Goal: Task Accomplishment & Management: Use online tool/utility

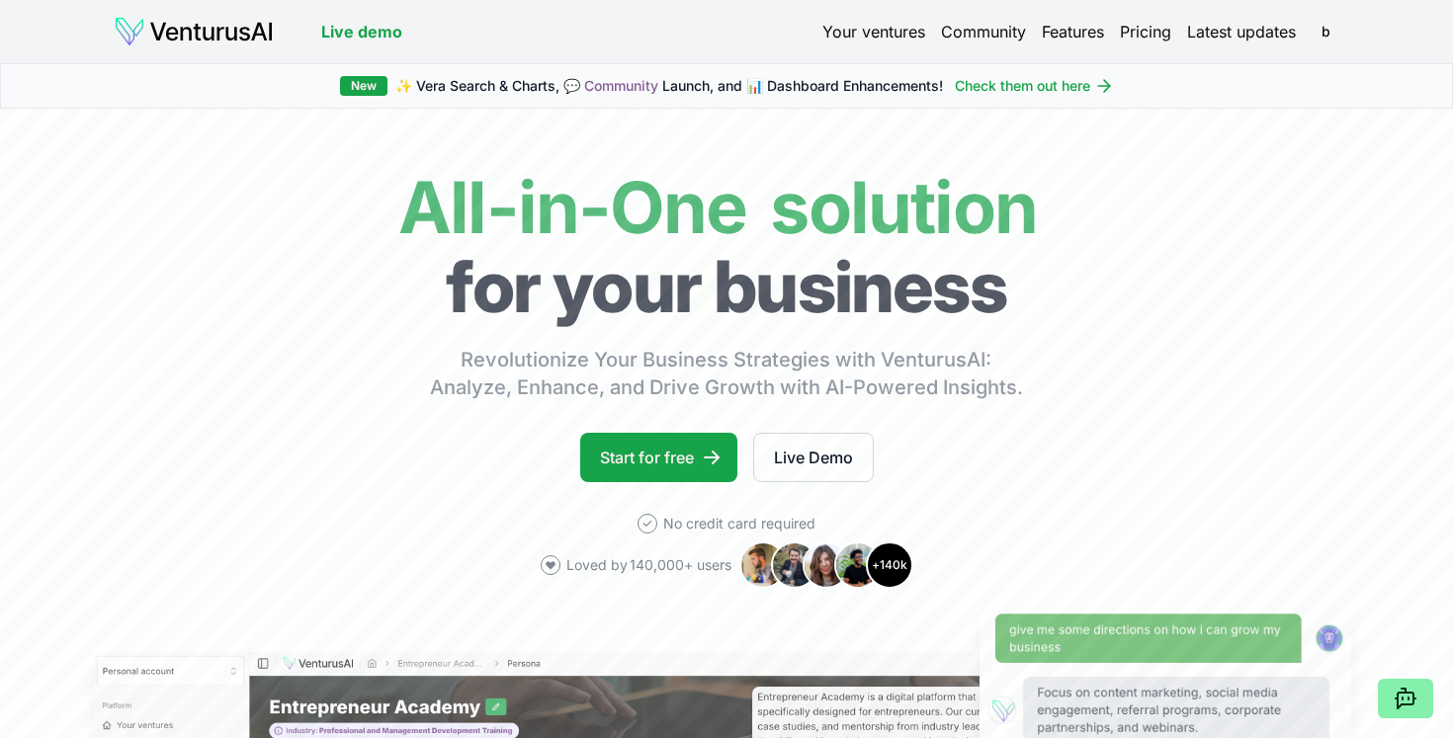
click at [851, 38] on link "Your ventures" at bounding box center [873, 32] width 103 height 24
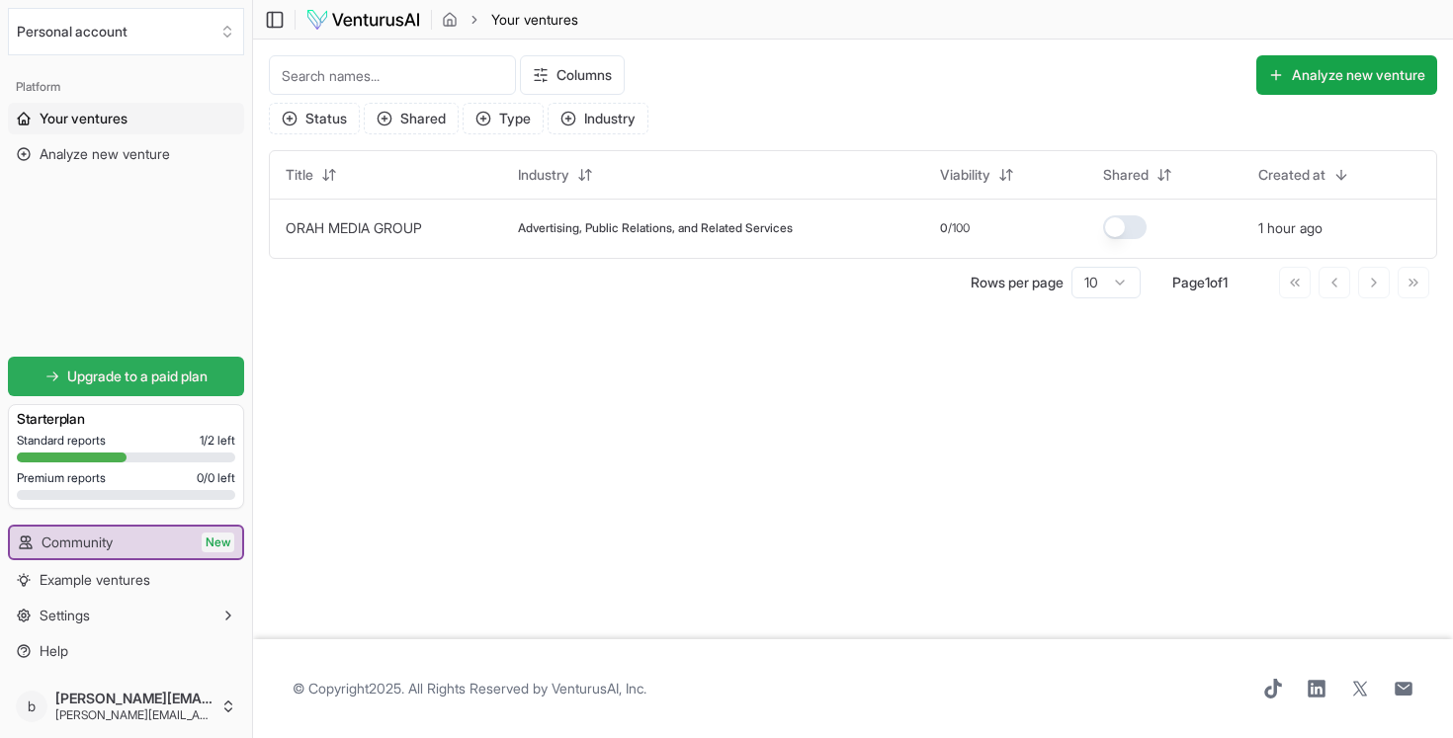
click at [150, 373] on span "Upgrade to a paid plan" at bounding box center [137, 377] width 140 height 20
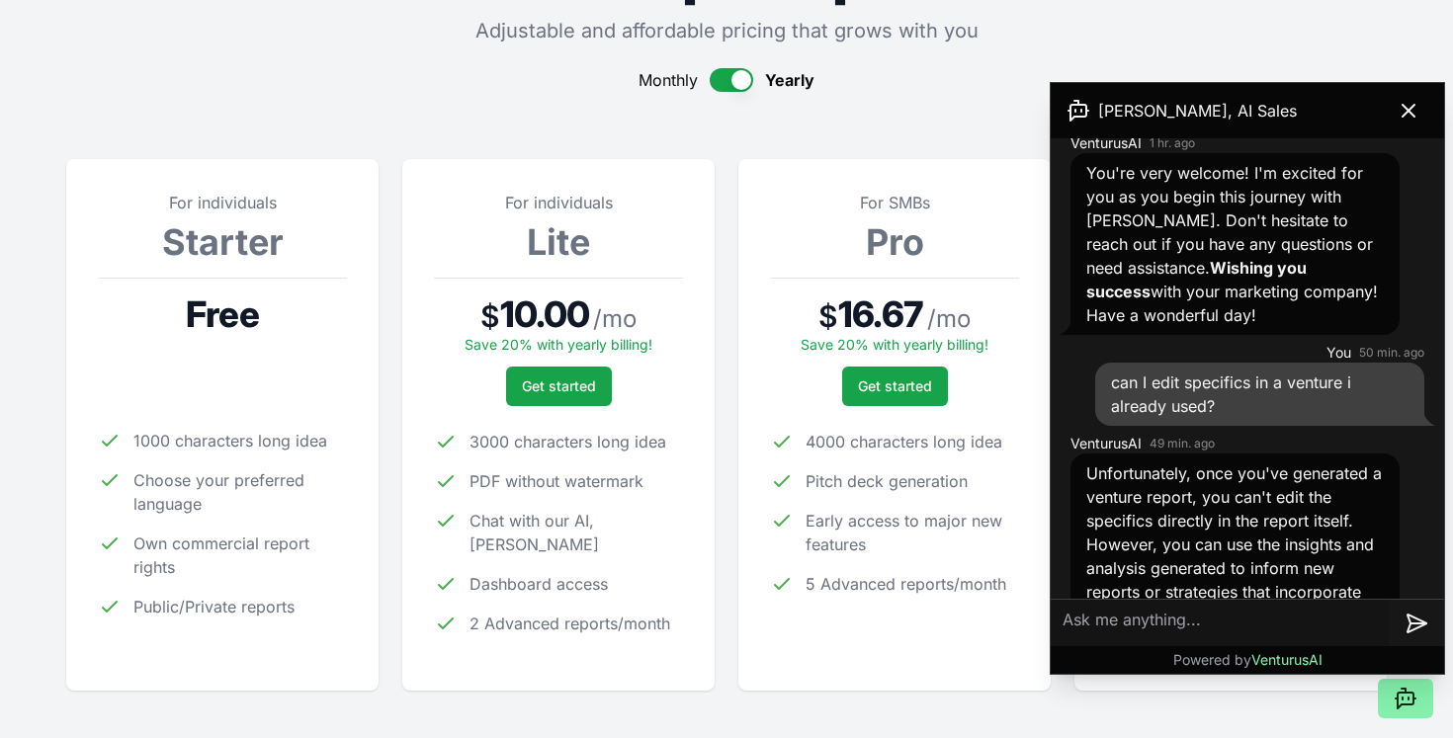
scroll to position [2967, 0]
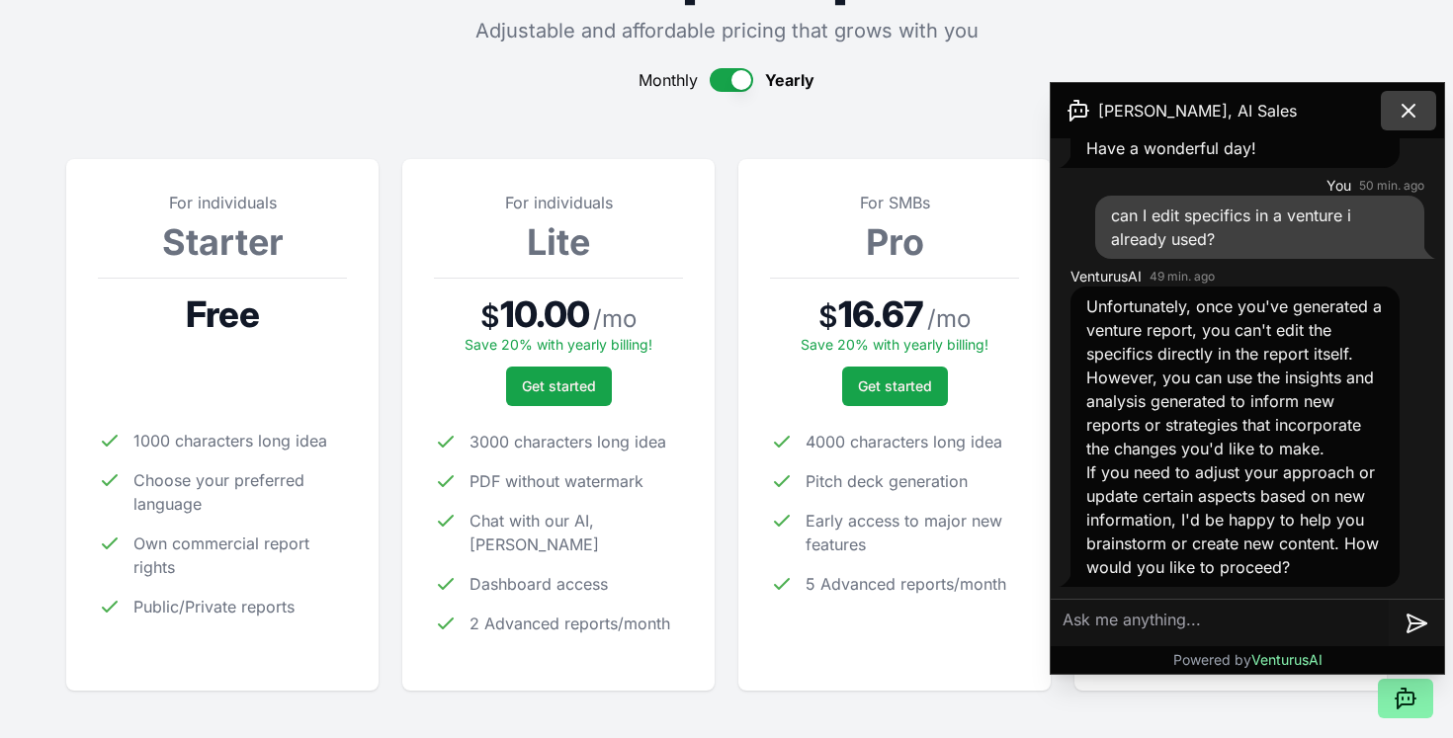
click at [1417, 111] on icon at bounding box center [1408, 111] width 24 height 24
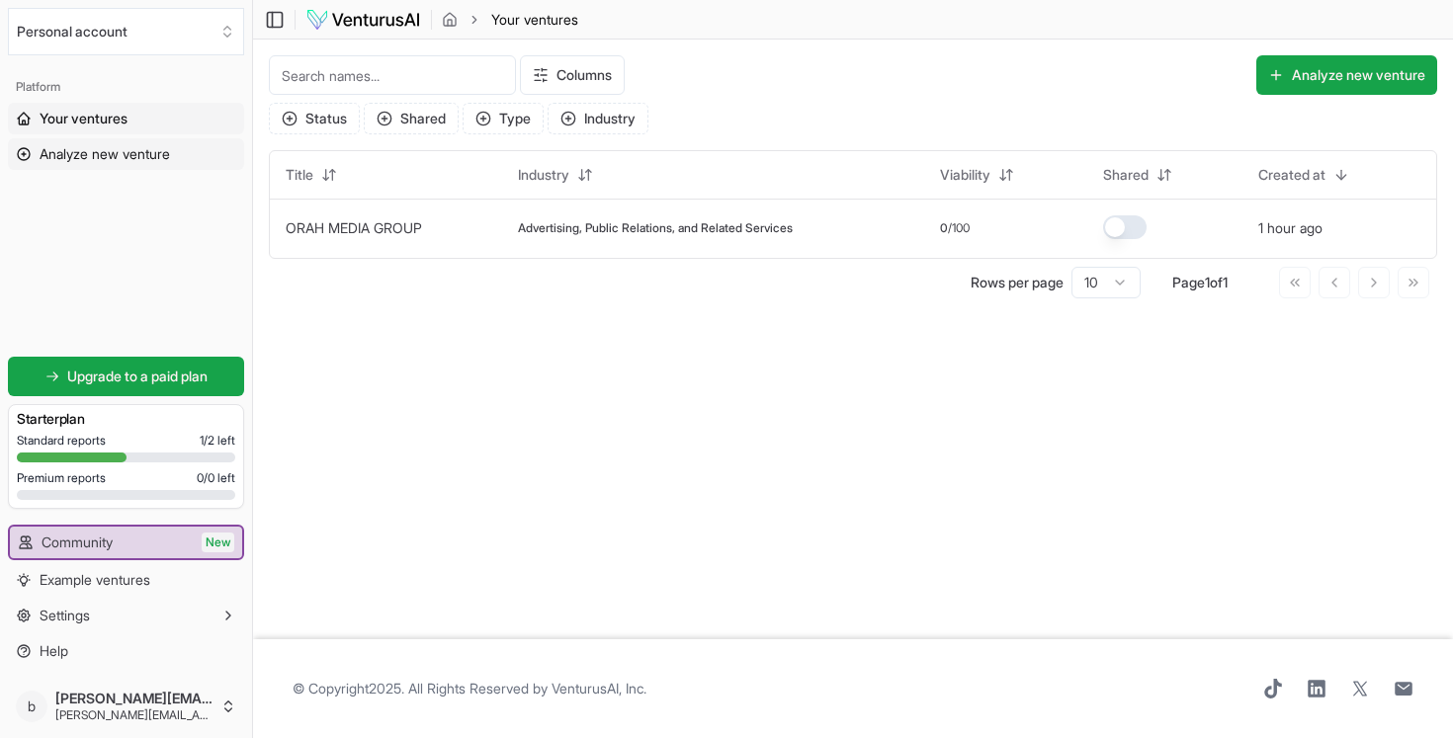
click at [160, 158] on span "Analyze new venture" at bounding box center [105, 154] width 130 height 20
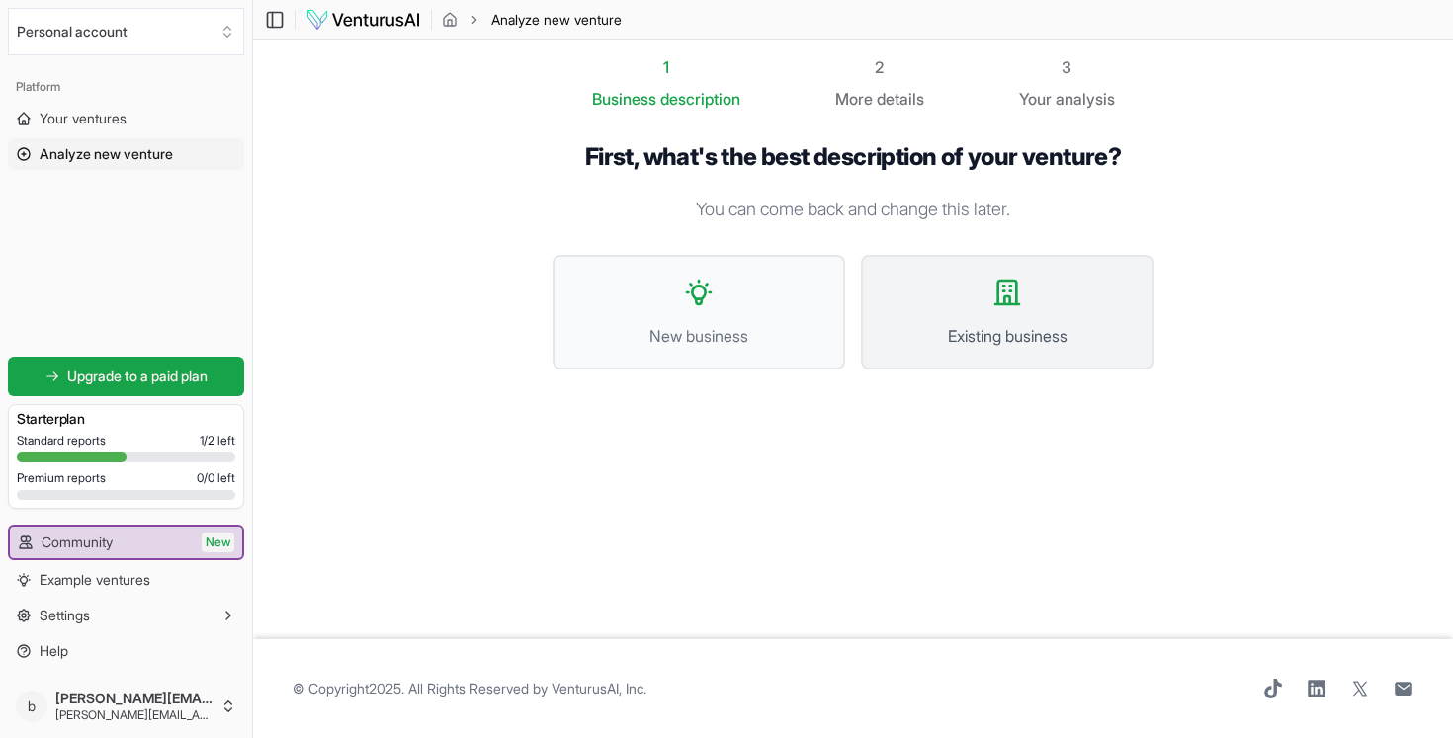
click at [1029, 284] on button "Existing business" at bounding box center [1007, 312] width 293 height 115
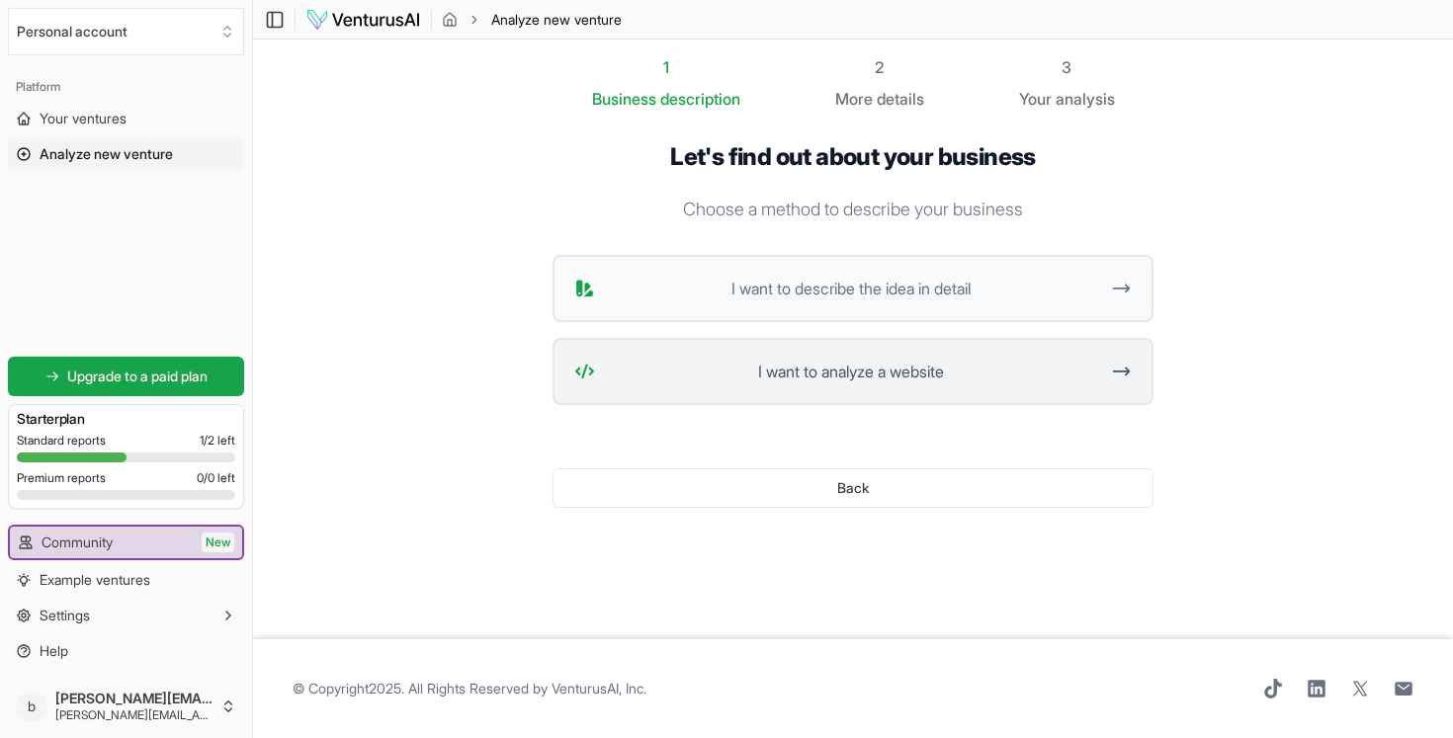
click at [976, 381] on span "I want to analyze a website" at bounding box center [850, 372] width 495 height 24
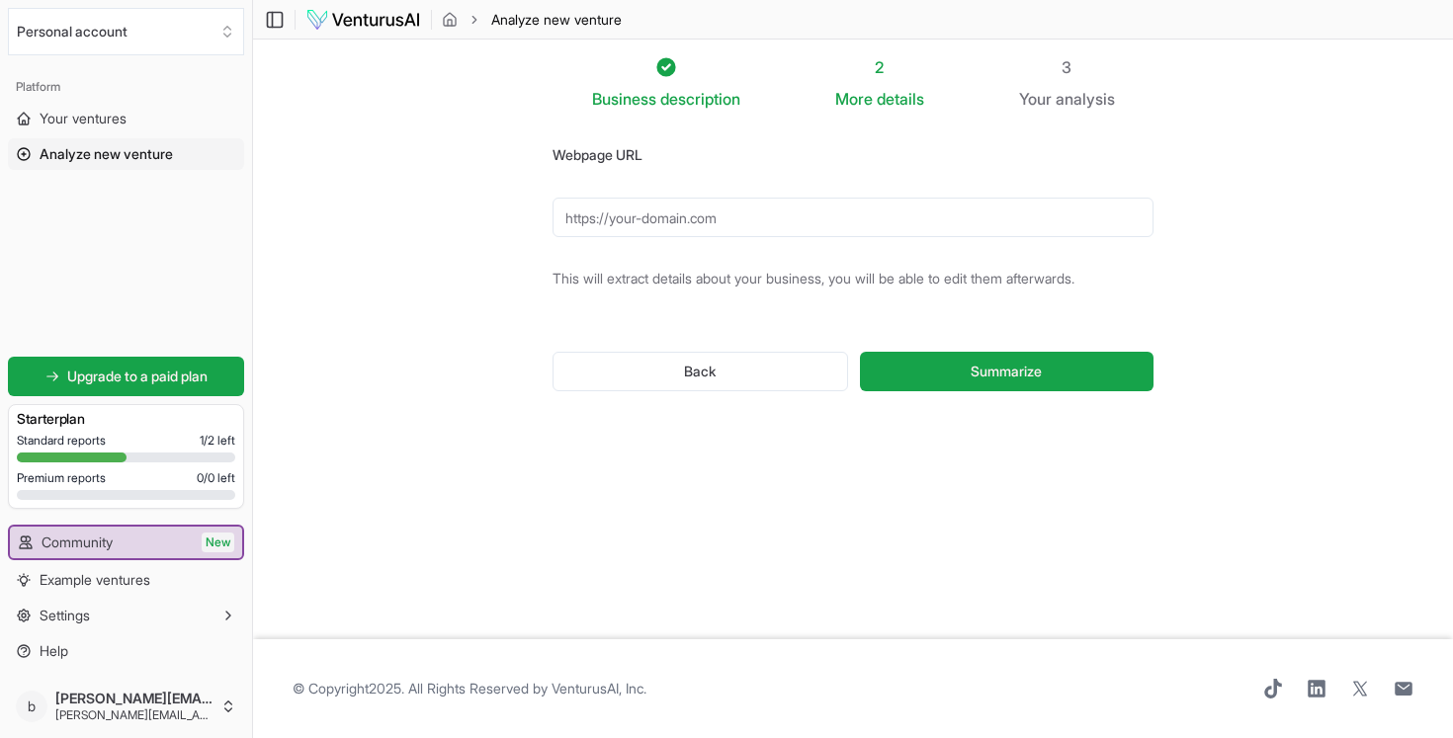
click at [691, 218] on input "Webpage URL" at bounding box center [852, 218] width 601 height 40
paste input "[URL][DOMAIN_NAME]"
type input "[URL][DOMAIN_NAME]"
click at [994, 366] on span "Summarize" at bounding box center [1005, 372] width 71 height 20
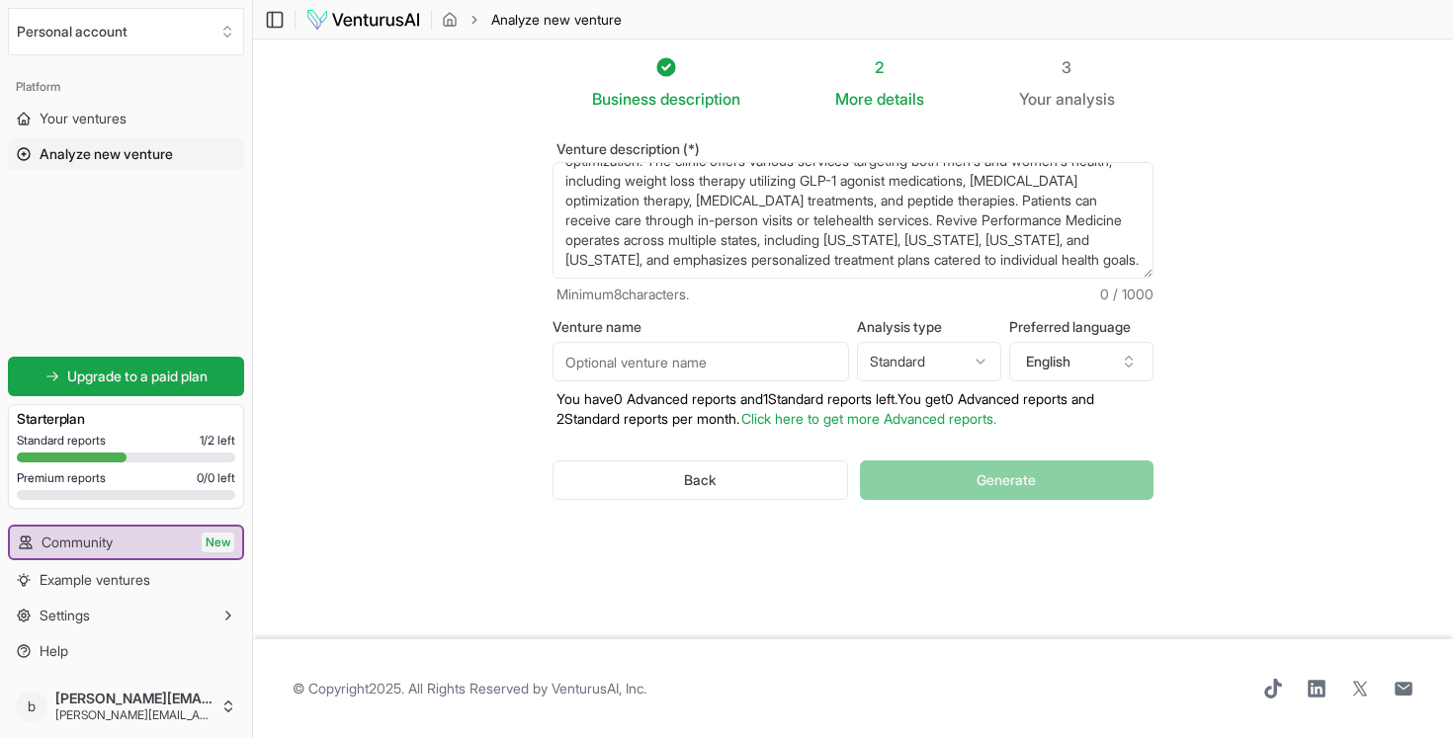
scroll to position [79, 0]
click at [809, 359] on input "Venture name" at bounding box center [700, 362] width 296 height 40
type input "RPM"
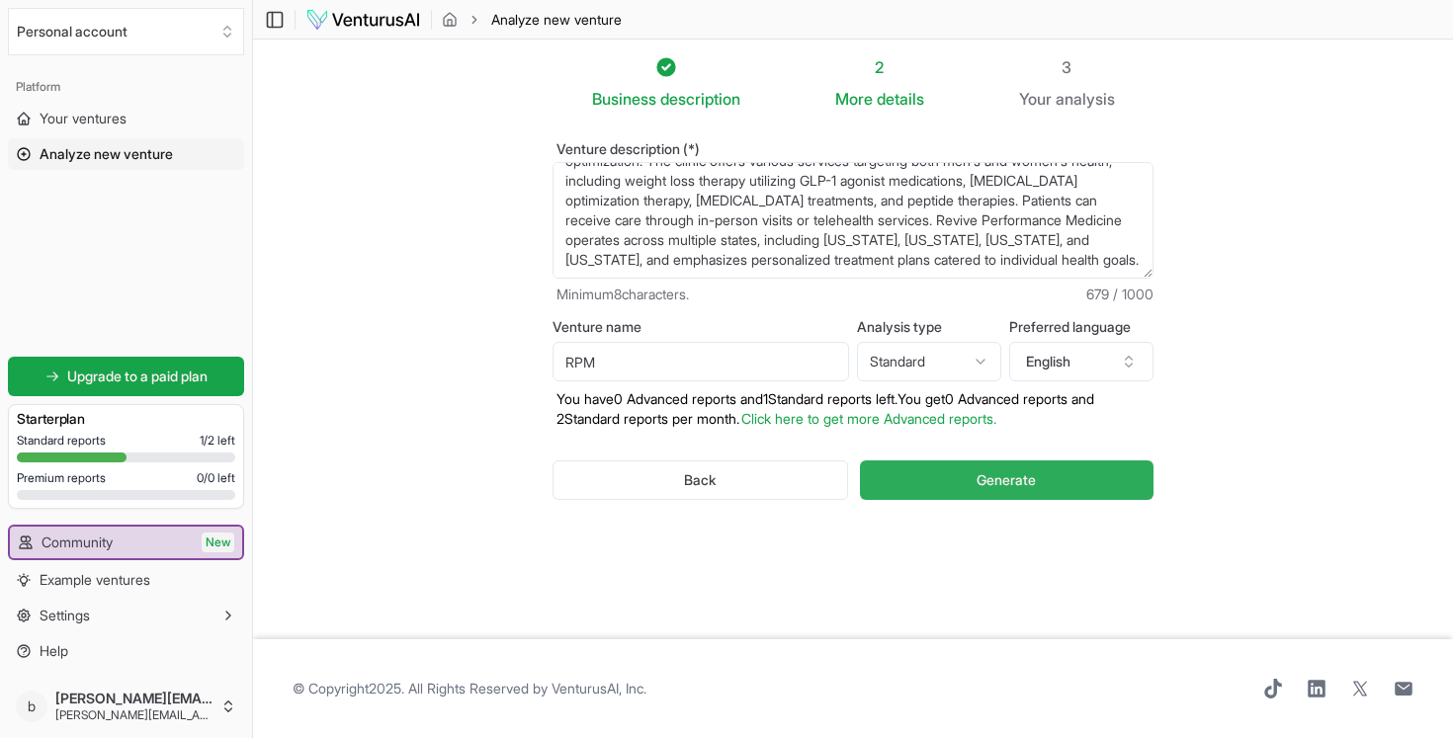
click at [925, 486] on button "Generate" at bounding box center [1007, 481] width 294 height 40
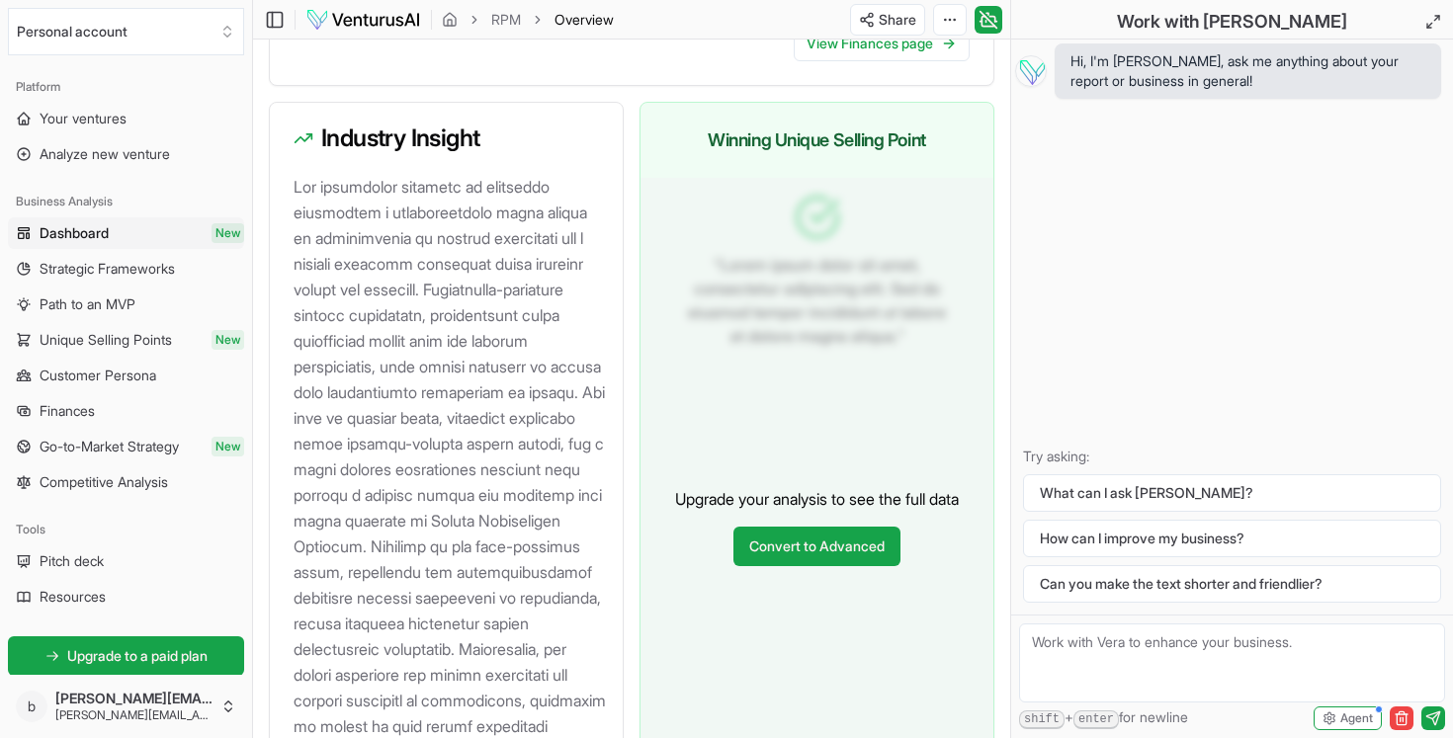
scroll to position [2617, 0]
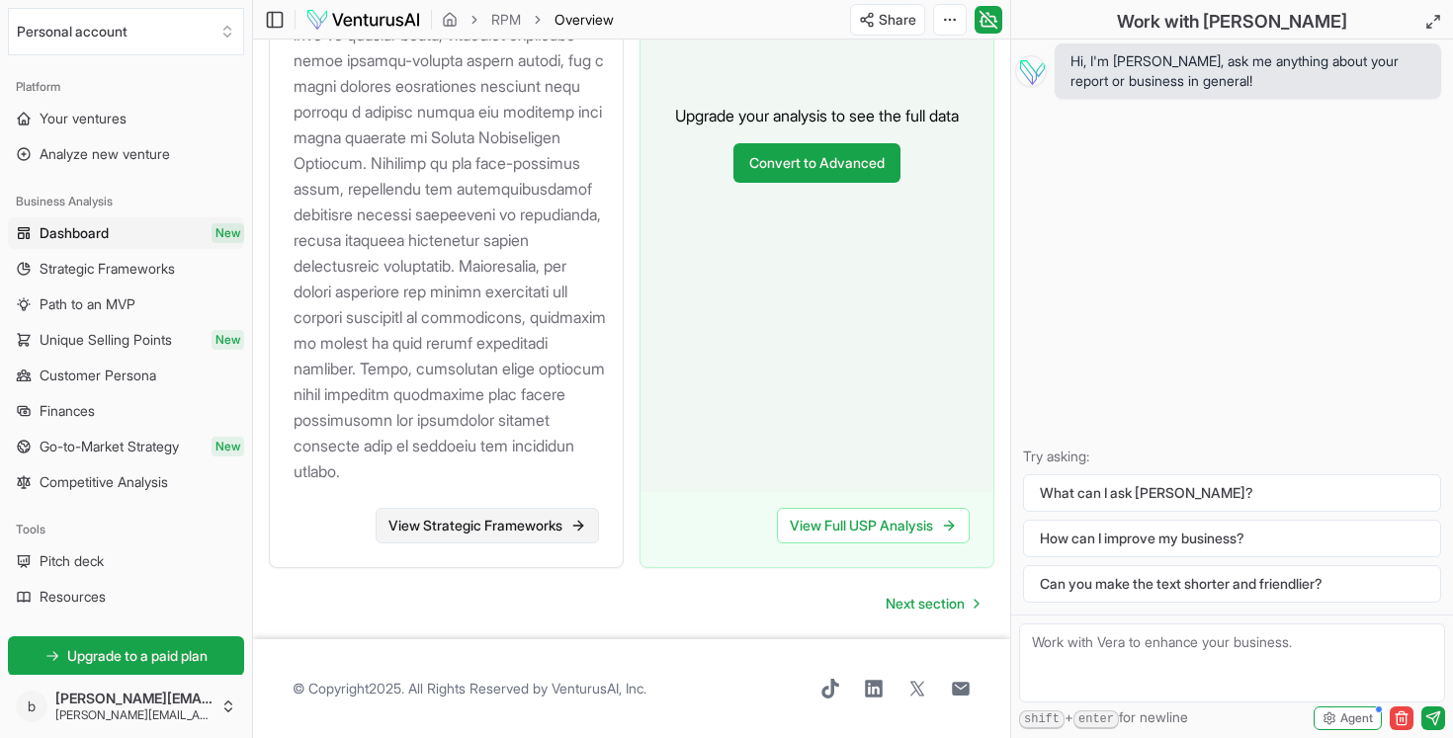
click at [499, 509] on link "View Strategic Frameworks" at bounding box center [487, 526] width 223 height 36
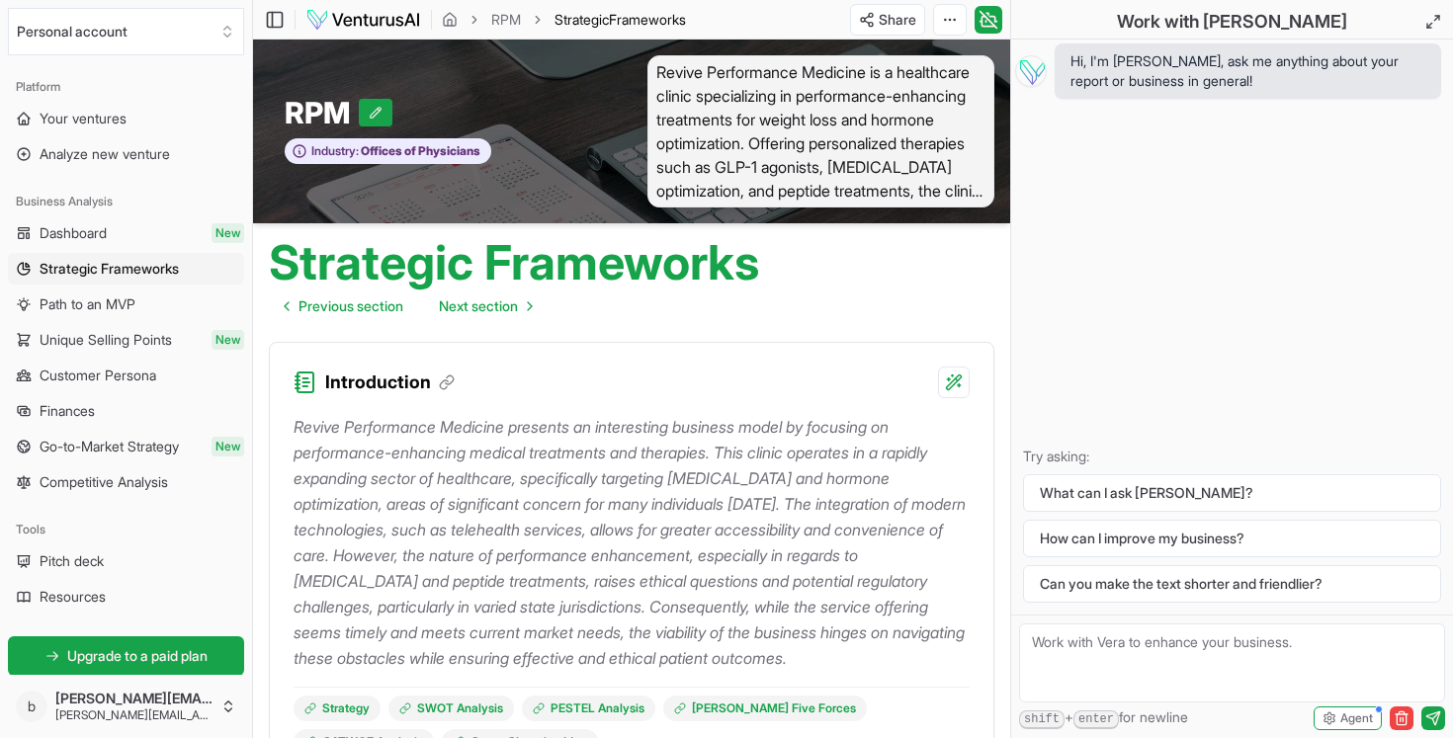
click at [810, 255] on div "Strategic Frameworks Previous section Next section" at bounding box center [631, 274] width 757 height 103
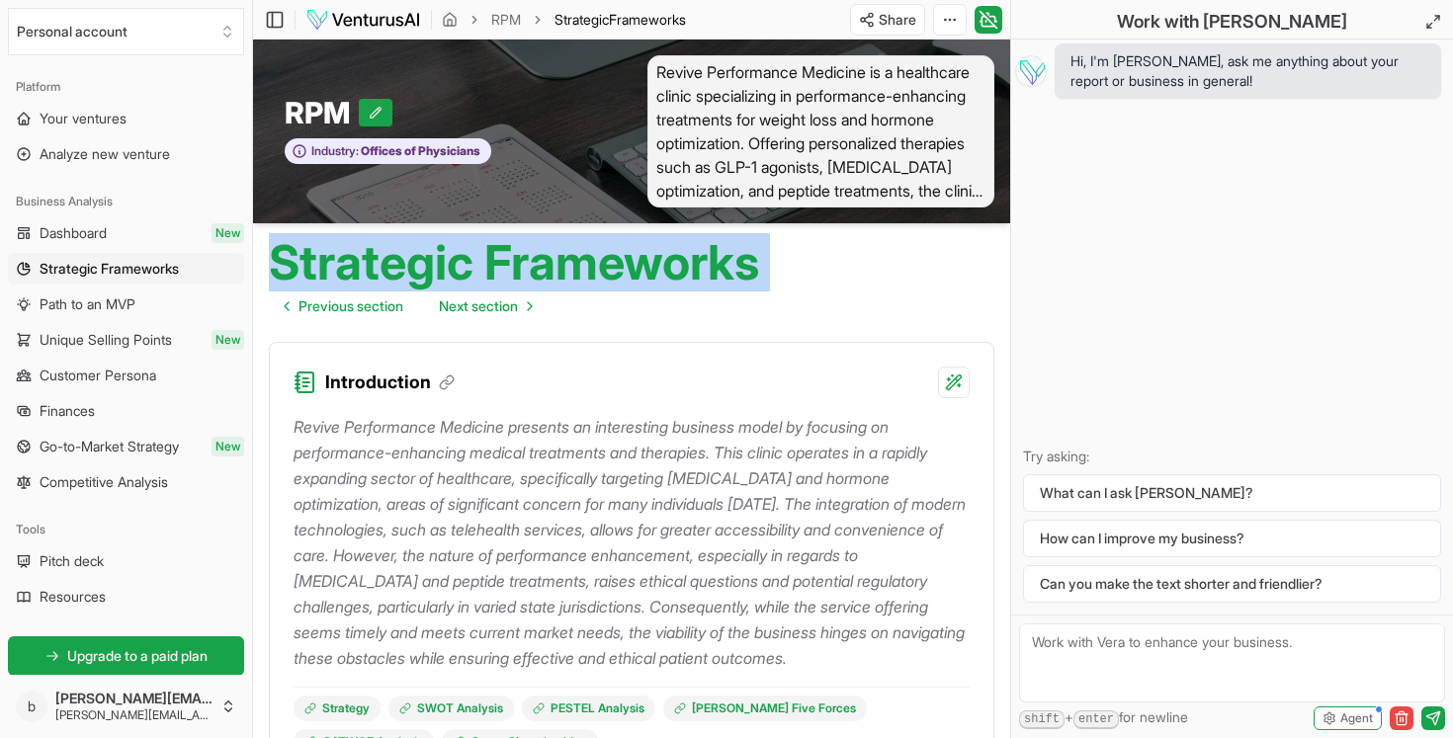
click at [810, 255] on div "Strategic Frameworks Previous section Next section" at bounding box center [631, 274] width 757 height 103
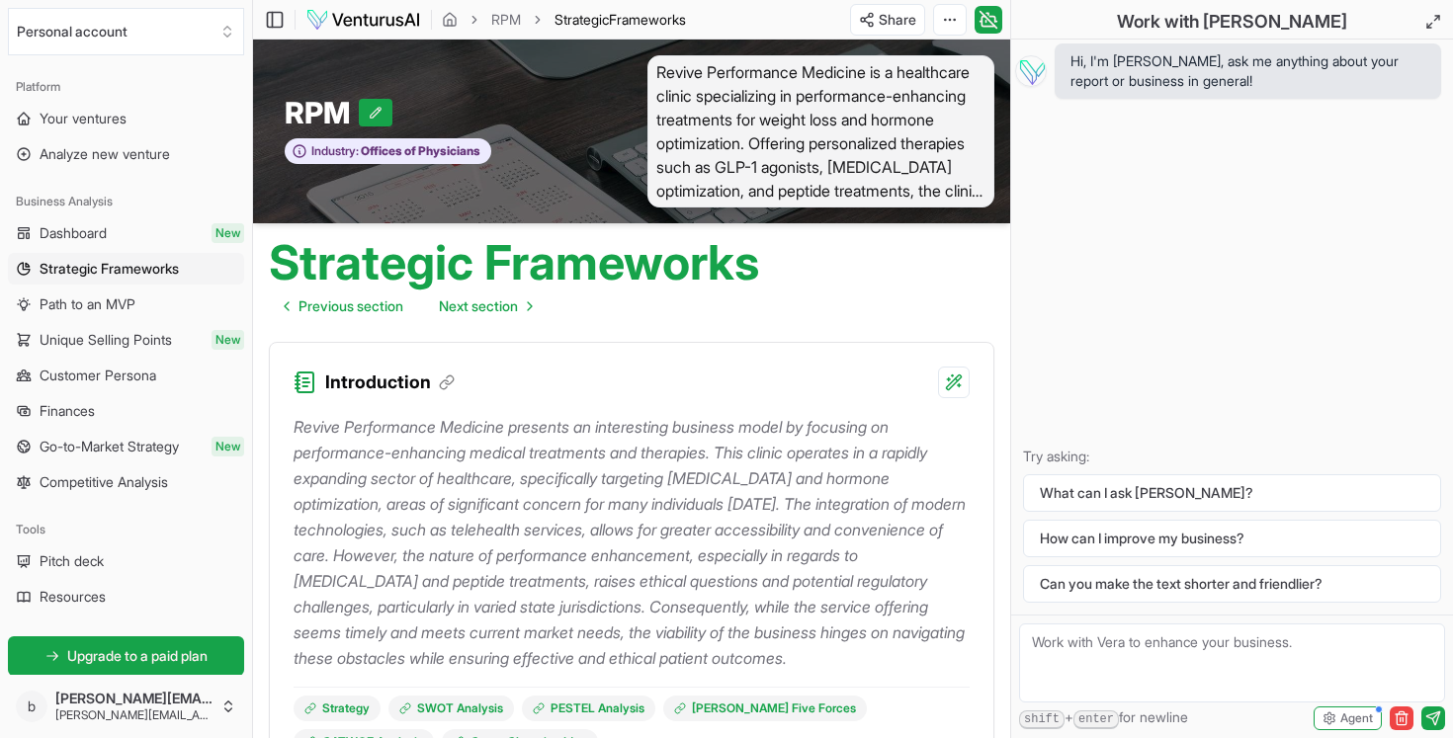
click at [810, 255] on div "Strategic Frameworks Previous section Next section" at bounding box center [631, 274] width 757 height 103
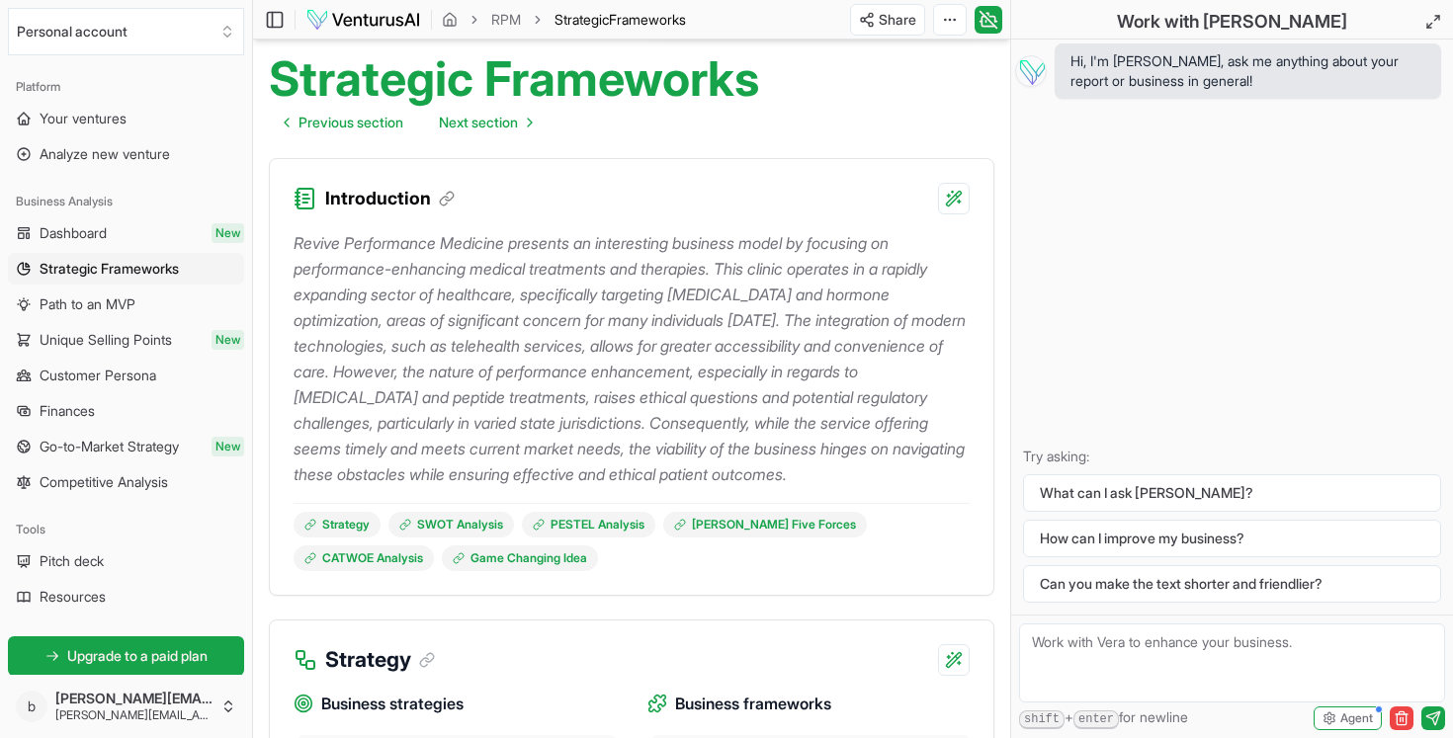
scroll to position [183, 0]
click at [1228, 659] on textarea at bounding box center [1232, 663] width 426 height 79
type textarea "how can i send this report?"
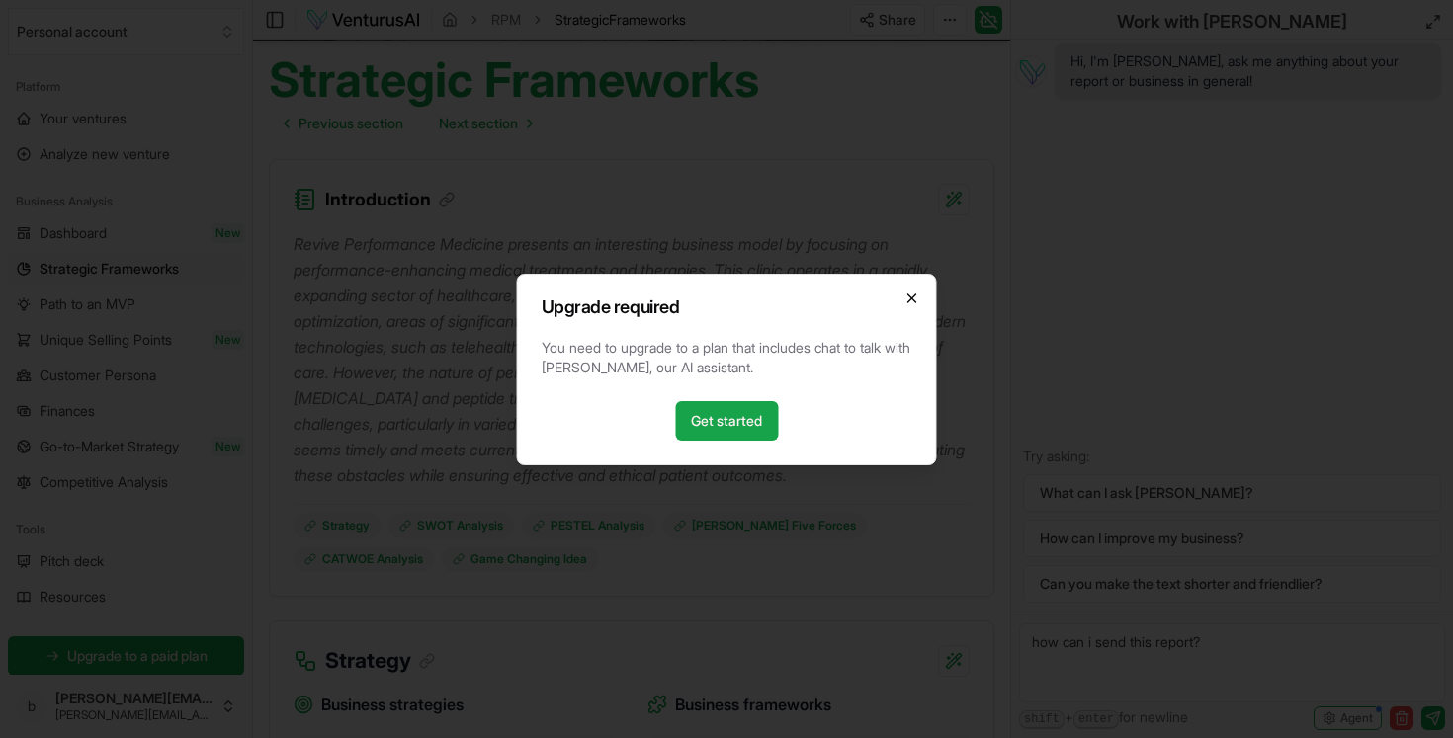
click at [909, 295] on icon "button" at bounding box center [912, 299] width 8 height 8
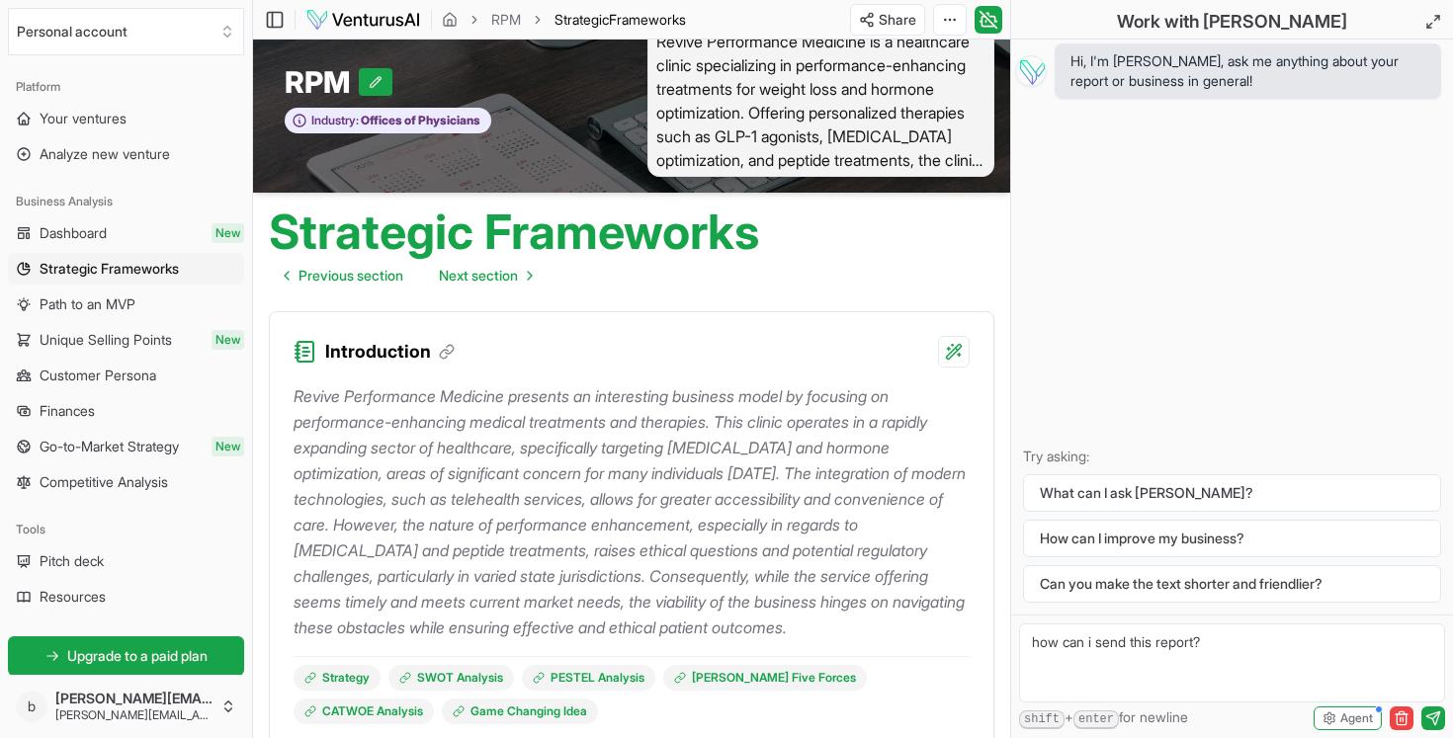
scroll to position [0, 0]
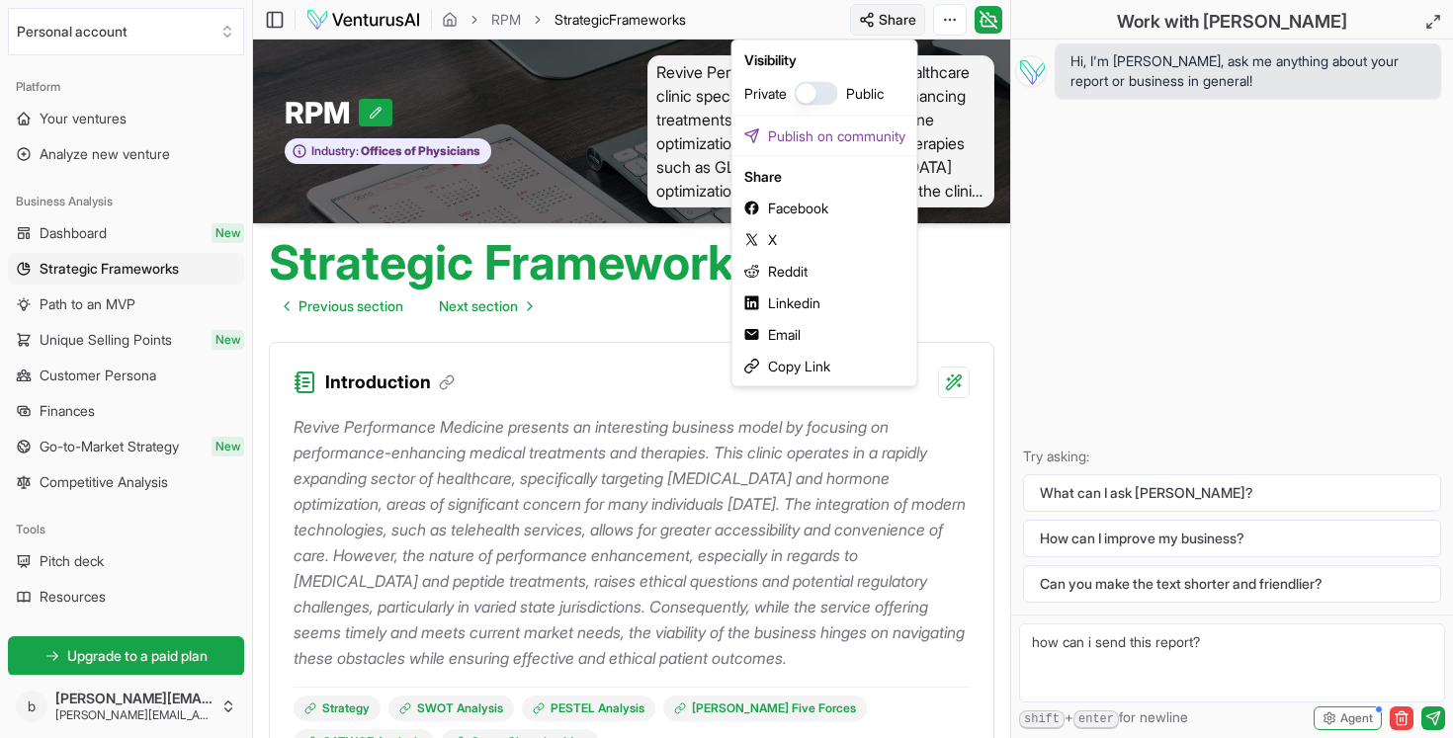
click at [878, 28] on html "Personal account Platform Your ventures Analyze new venture Business Analysis D…" at bounding box center [726, 369] width 1453 height 738
click at [805, 370] on div "Copy Link" at bounding box center [824, 367] width 177 height 32
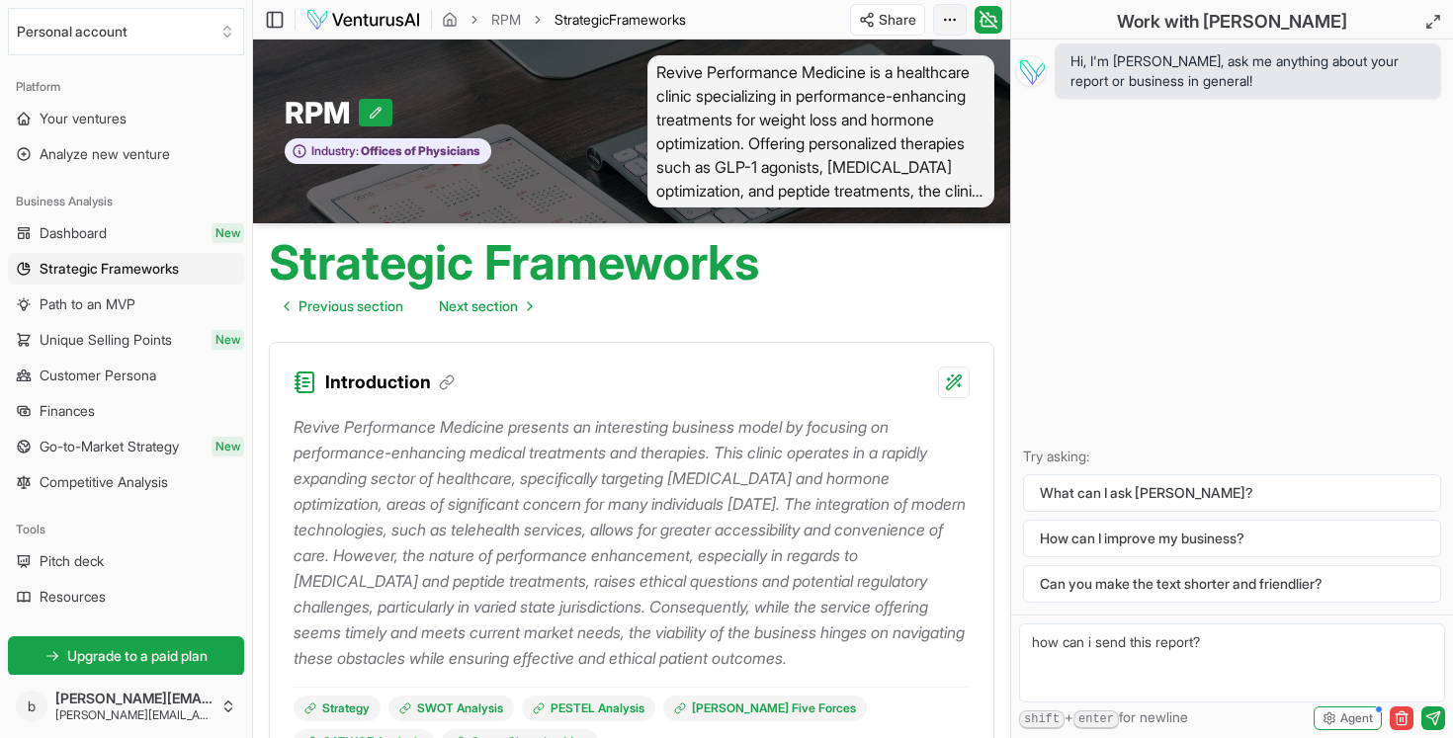
click at [951, 21] on html "Personal account Platform Your ventures Analyze new venture Business Analysis D…" at bounding box center [726, 369] width 1453 height 738
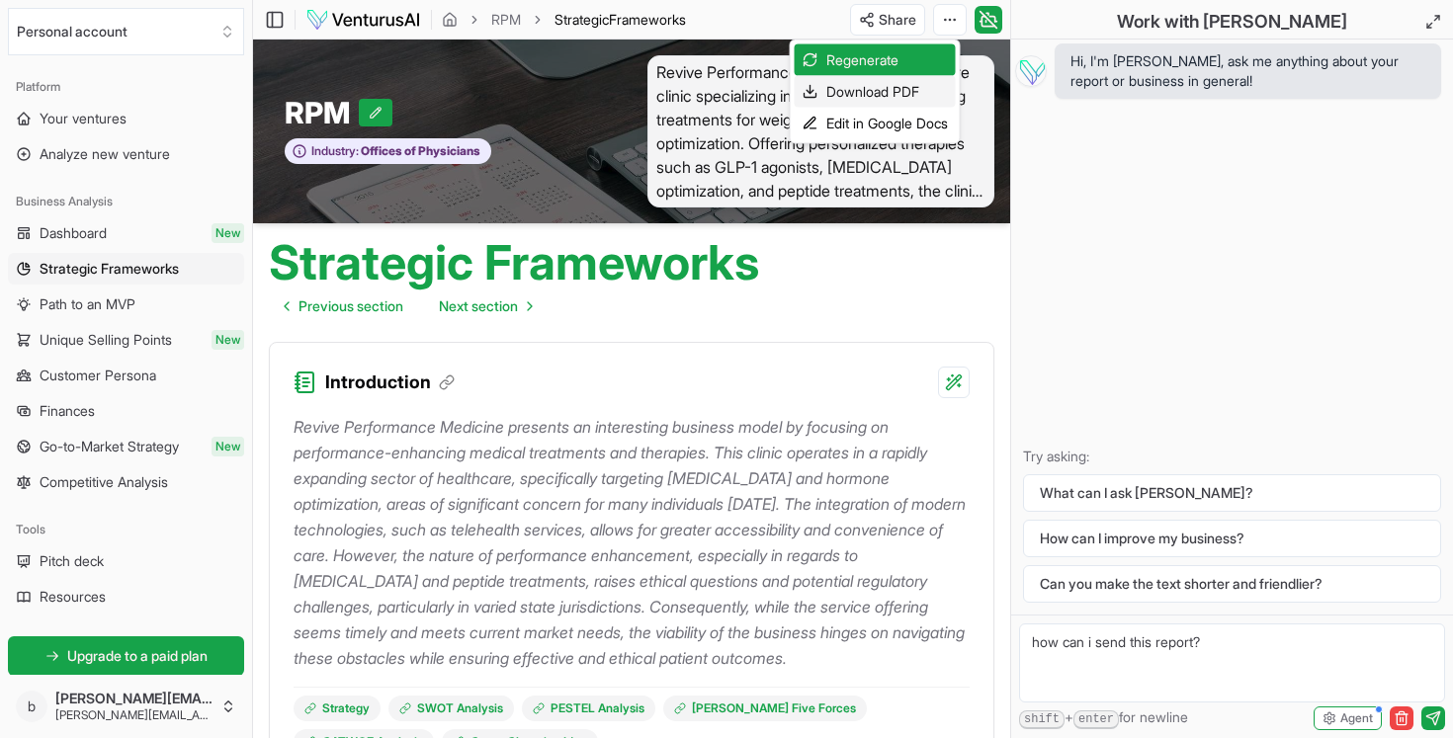
click at [896, 90] on div "Download PDF" at bounding box center [875, 92] width 161 height 32
